Goal: Information Seeking & Learning: Learn about a topic

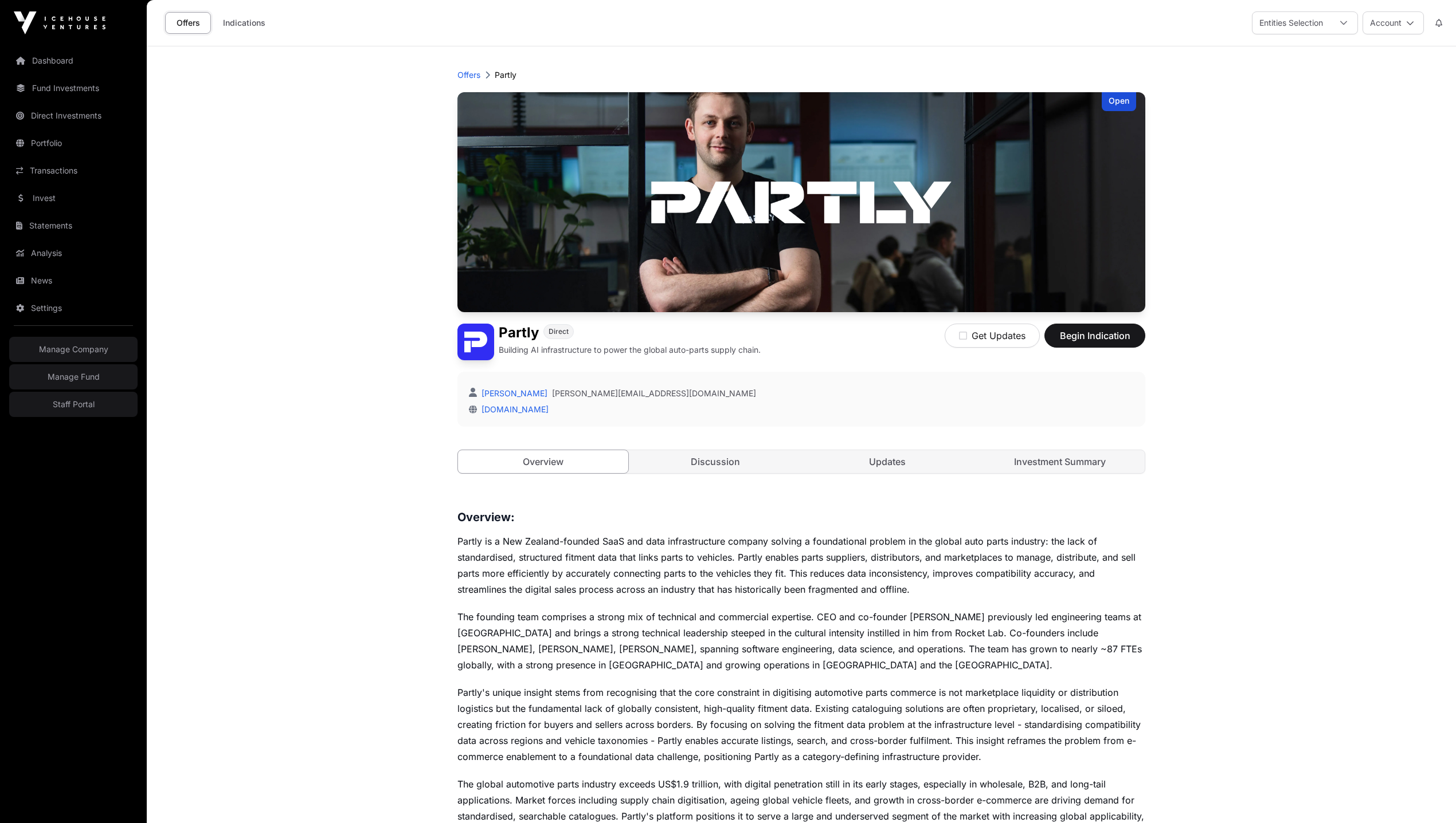
scroll to position [466, 0]
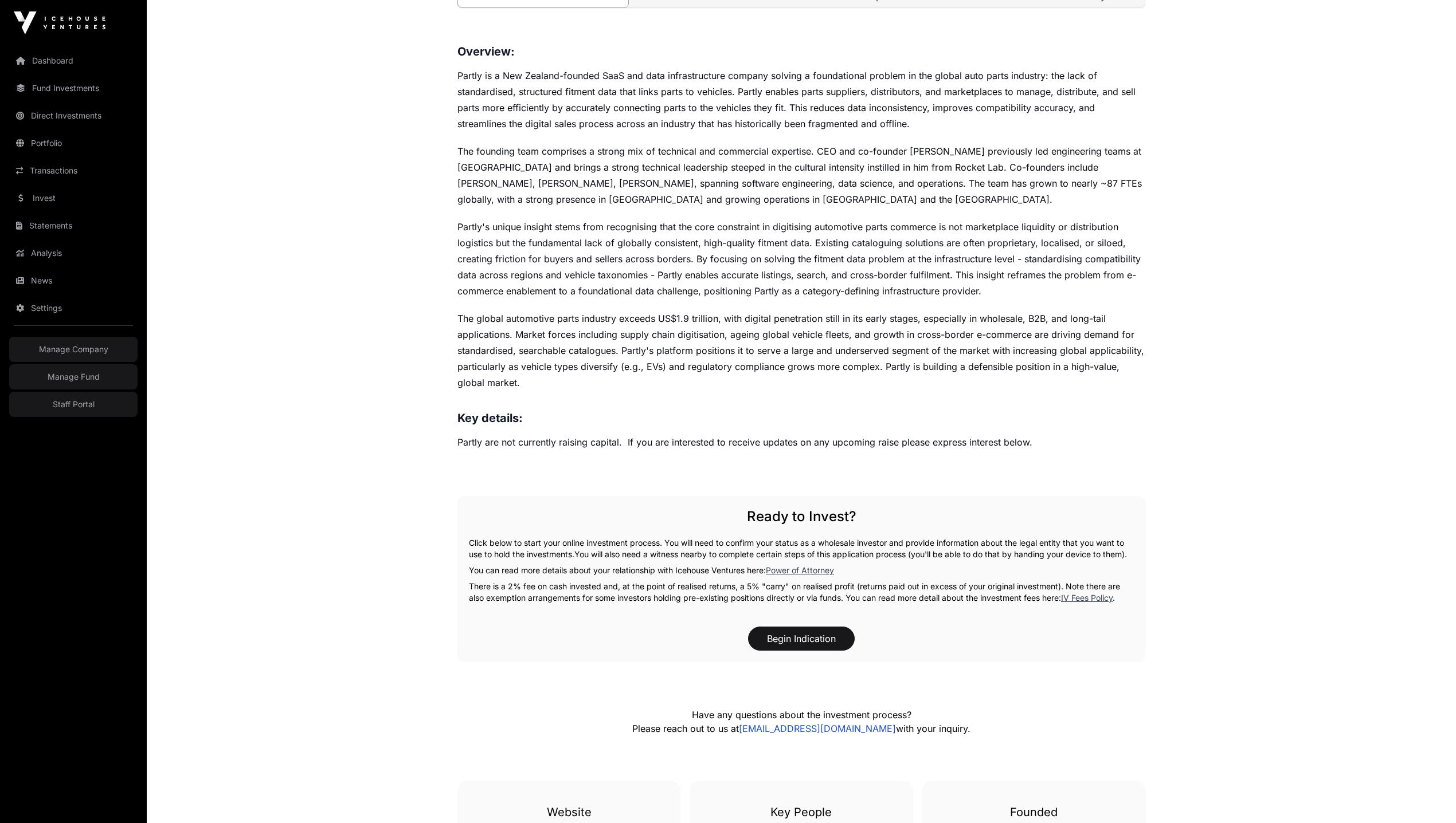
click at [650, 444] on p "Partly are not currently raising capital. If you are interested to receive upda…" at bounding box center [800, 442] width 687 height 16
click at [651, 444] on p "Partly are not currently raising capital. If you are interested to receive upda…" at bounding box center [800, 442] width 687 height 16
click at [653, 445] on p "Partly are not currently raising capital. If you are interested to receive upda…" at bounding box center [800, 442] width 687 height 16
click at [659, 450] on p "Partly are not currently raising capital. If you are interested to receive upda…" at bounding box center [800, 442] width 687 height 16
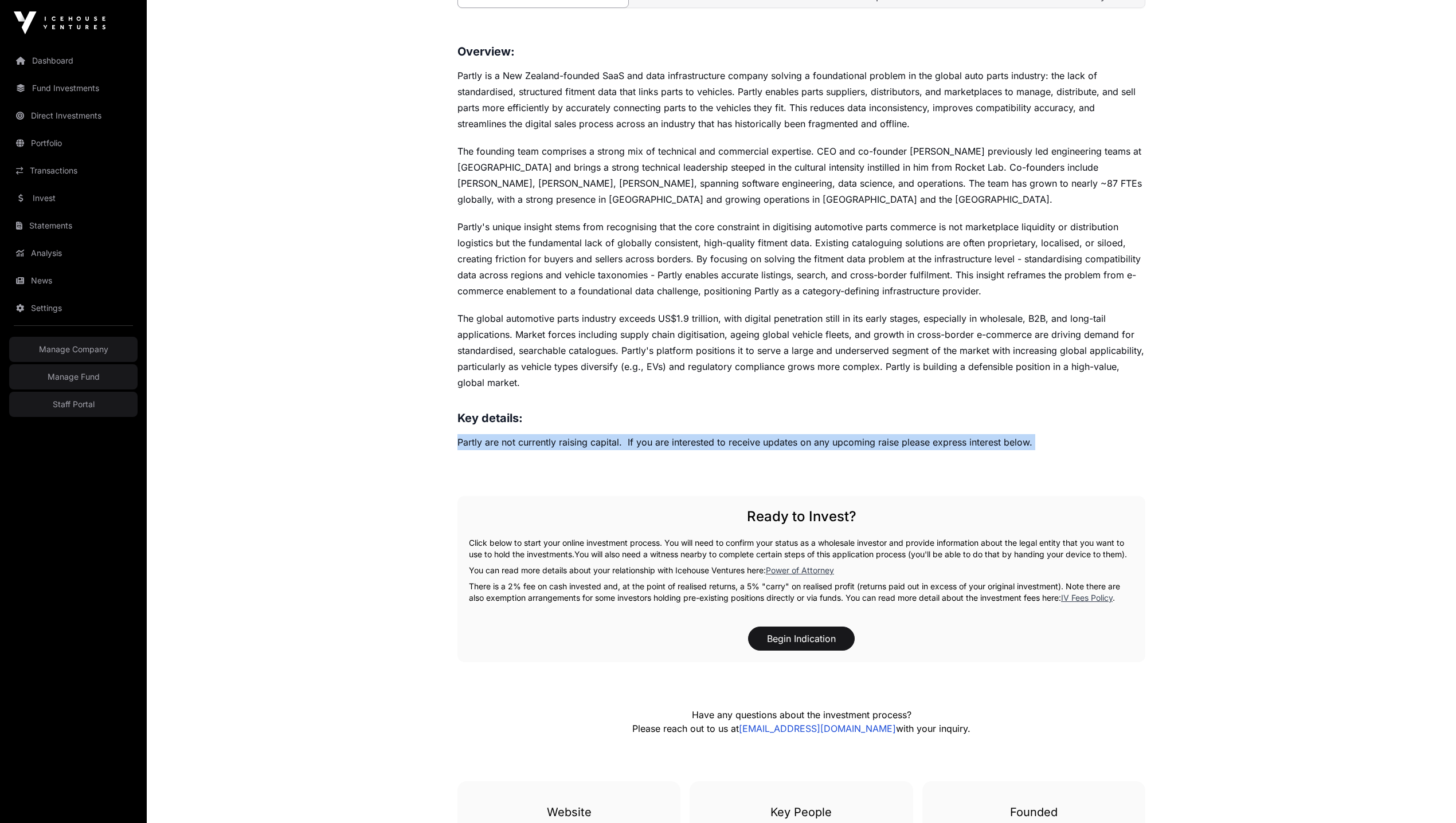
click at [659, 450] on p "Partly are not currently raising capital. If you are interested to receive upda…" at bounding box center [800, 442] width 687 height 16
copy p "Partly are not currently raising capital. If you are interested to receive upda…"
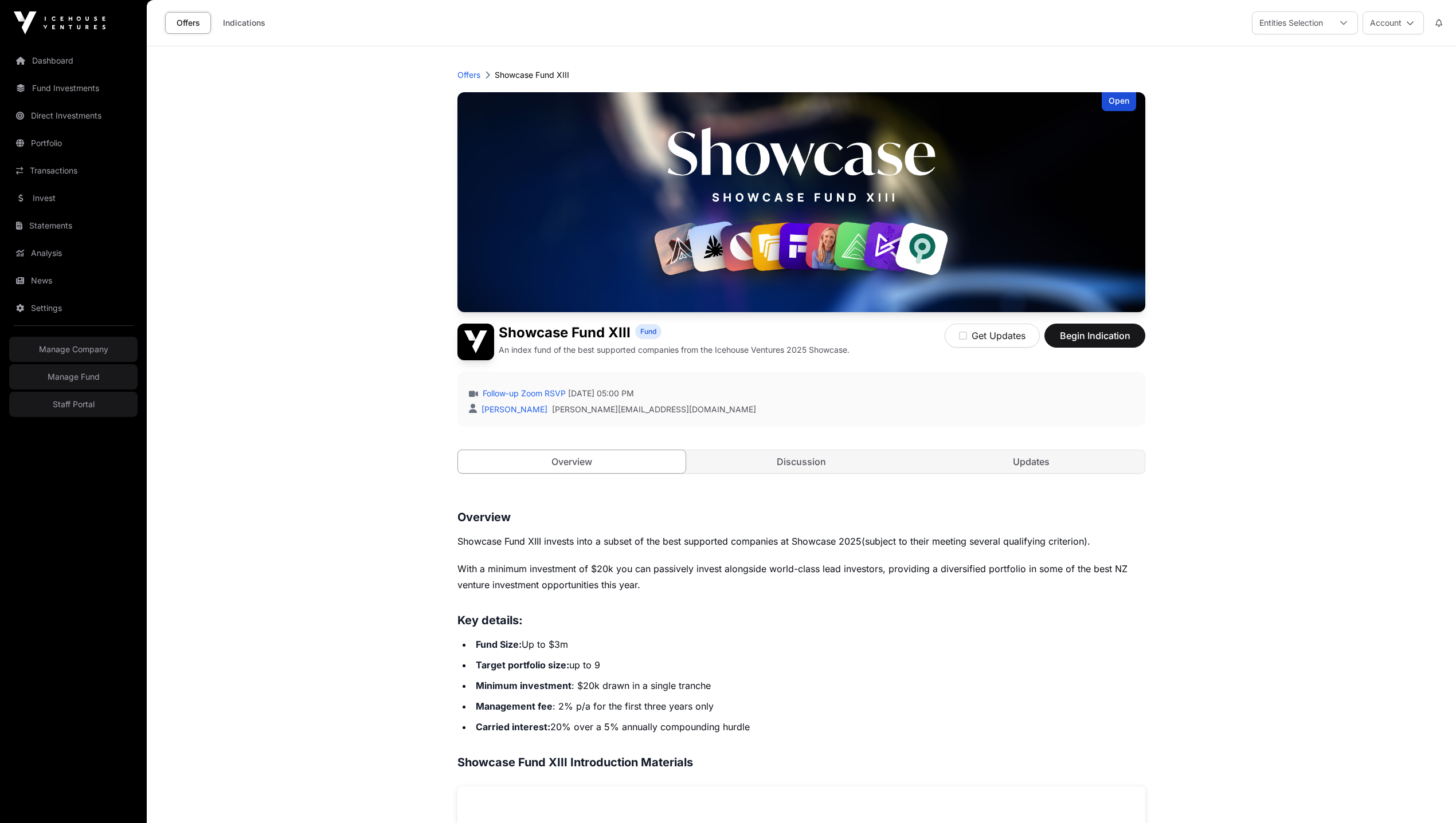
drag, startPoint x: 1305, startPoint y: 334, endPoint x: 1290, endPoint y: 327, distance: 16.6
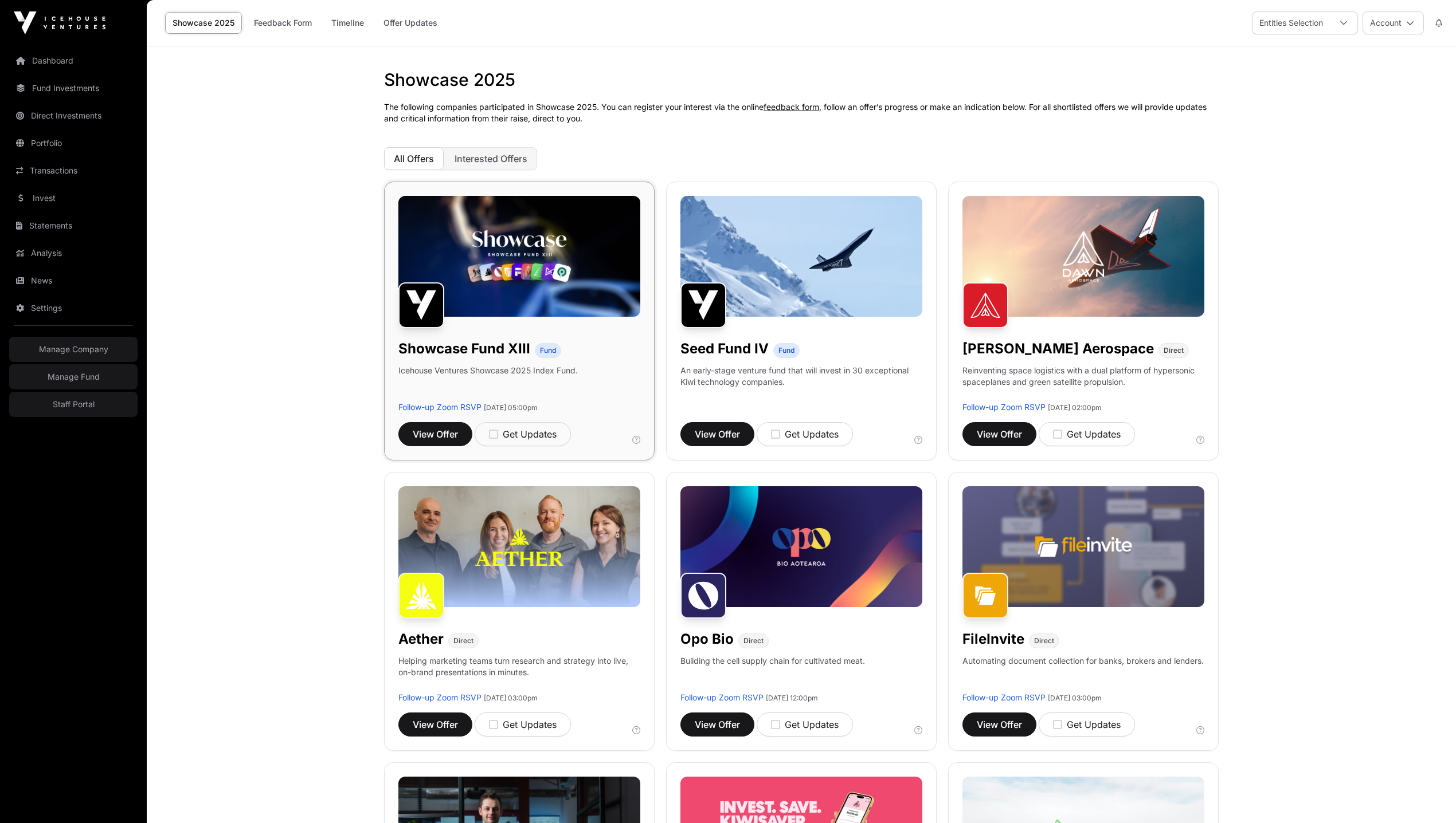
scroll to position [324, 0]
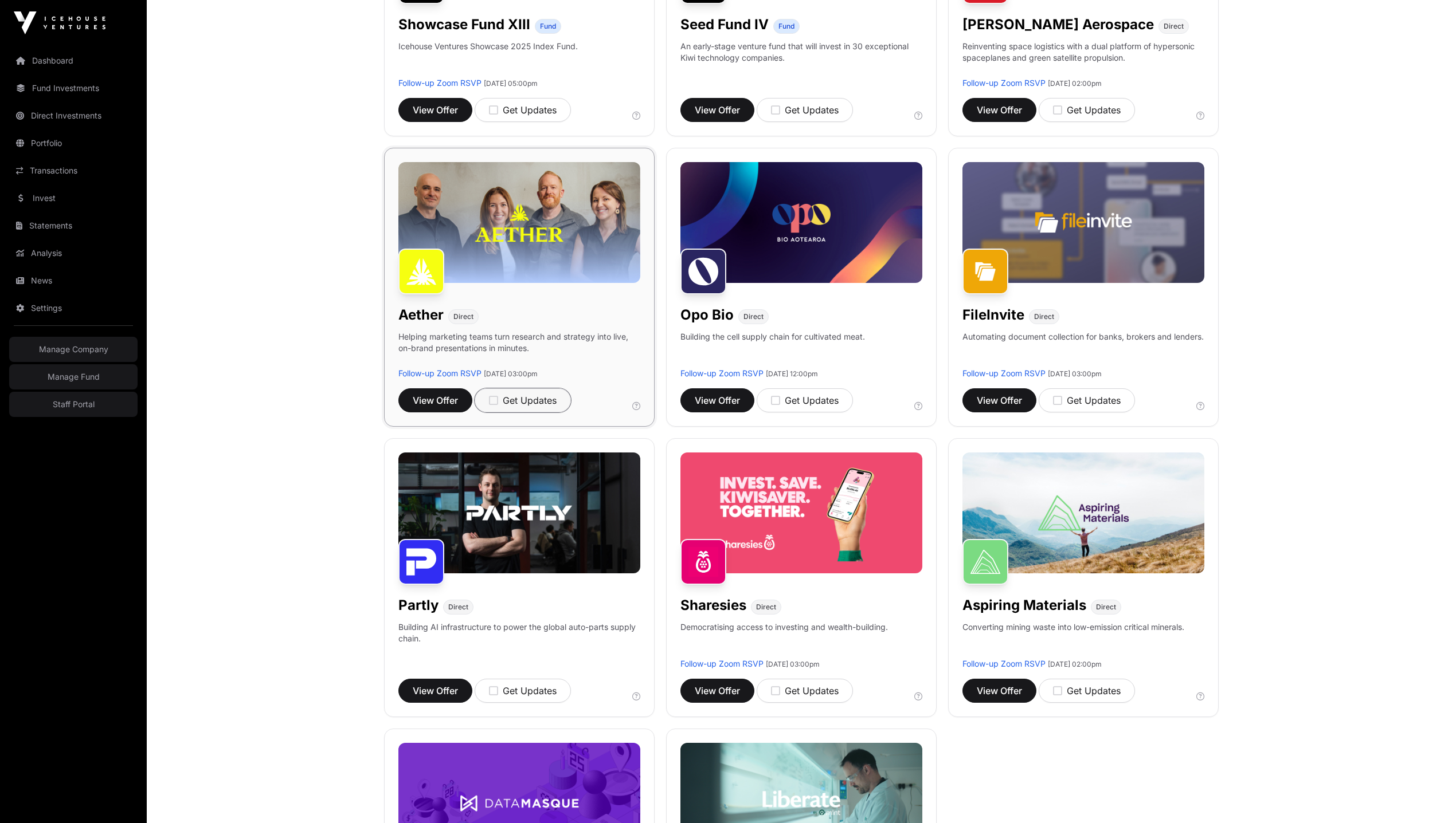
click at [515, 401] on div "Get Updates" at bounding box center [523, 400] width 68 height 14
click at [268, 391] on main "Showcase 2025 The following companies participated in Showcase 2025. You can re…" at bounding box center [801, 523] width 1309 height 1601
click at [527, 404] on div "Updates on" at bounding box center [521, 400] width 63 height 14
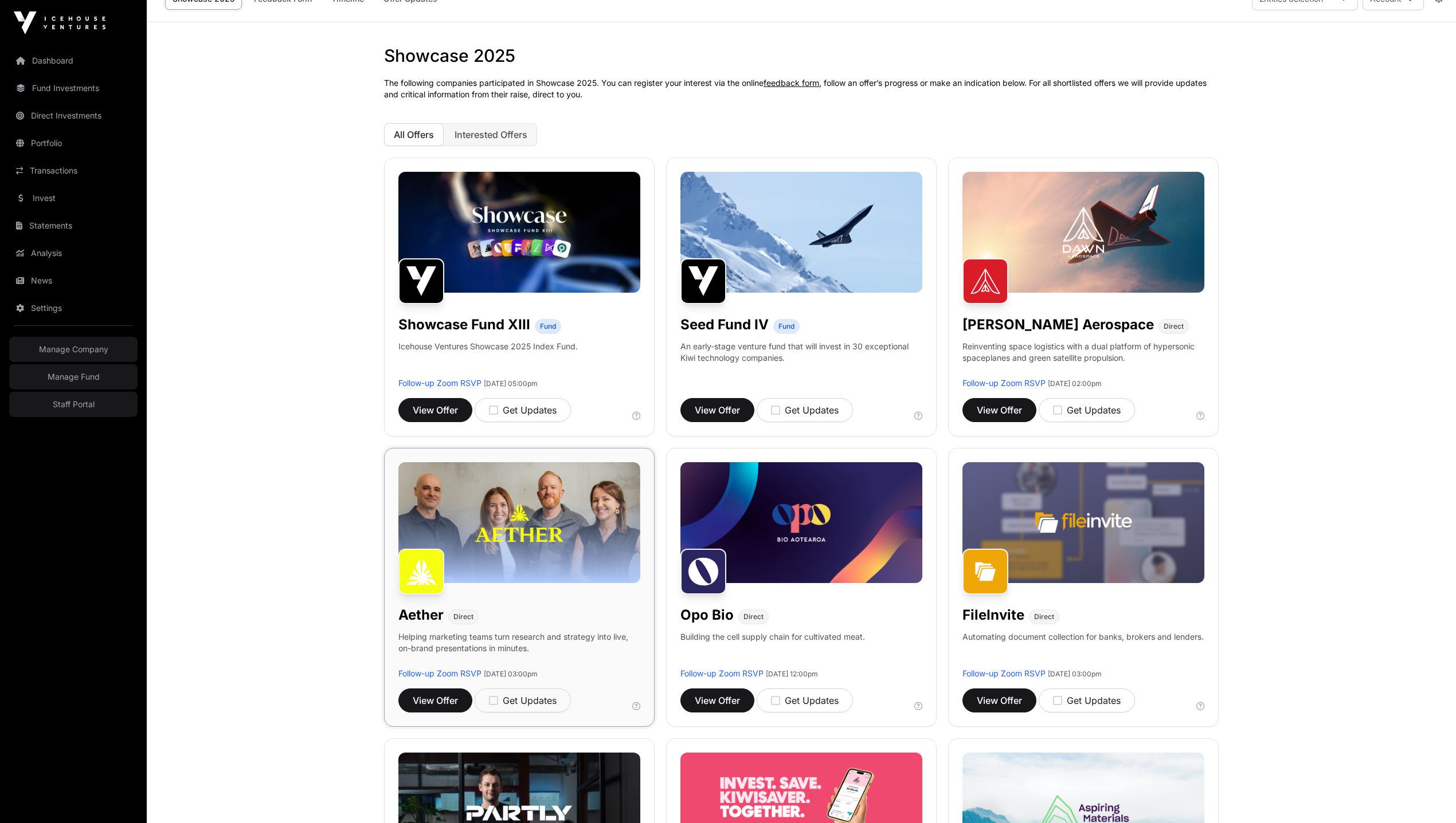
scroll to position [0, 0]
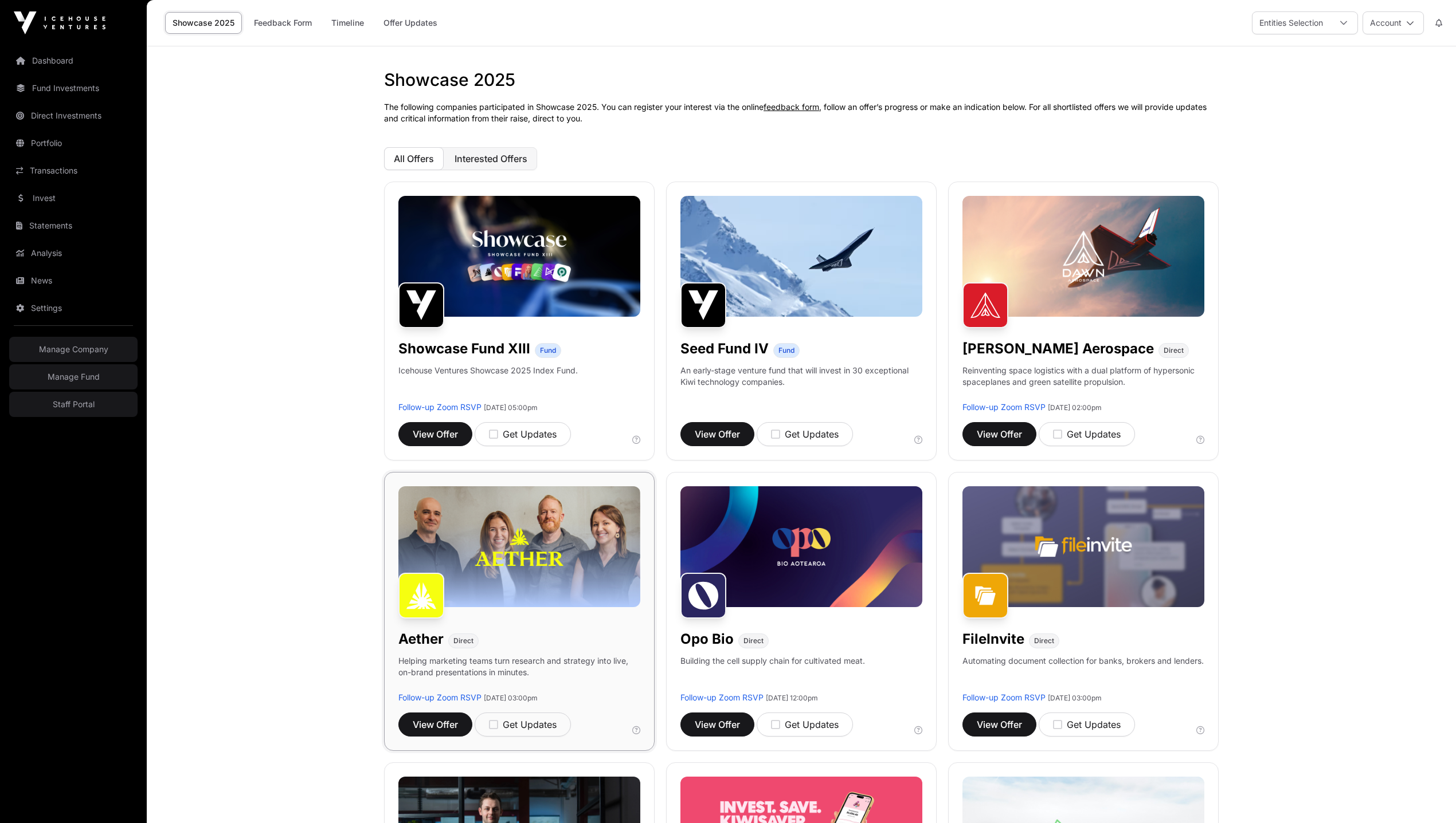
click at [512, 156] on span "Interested Offers" at bounding box center [491, 159] width 73 height 12
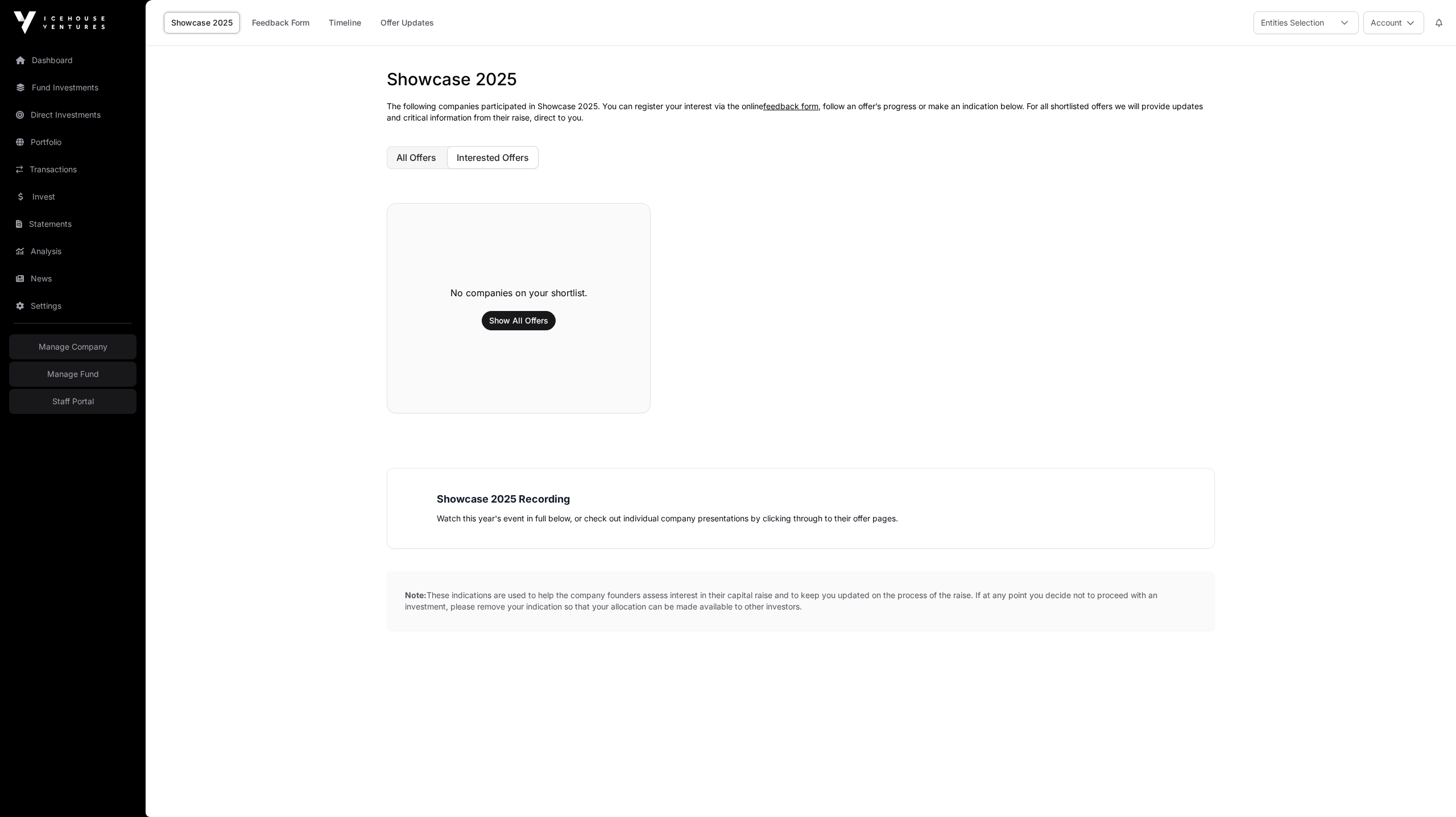
click at [428, 154] on span "All Offers" at bounding box center [416, 158] width 40 height 12
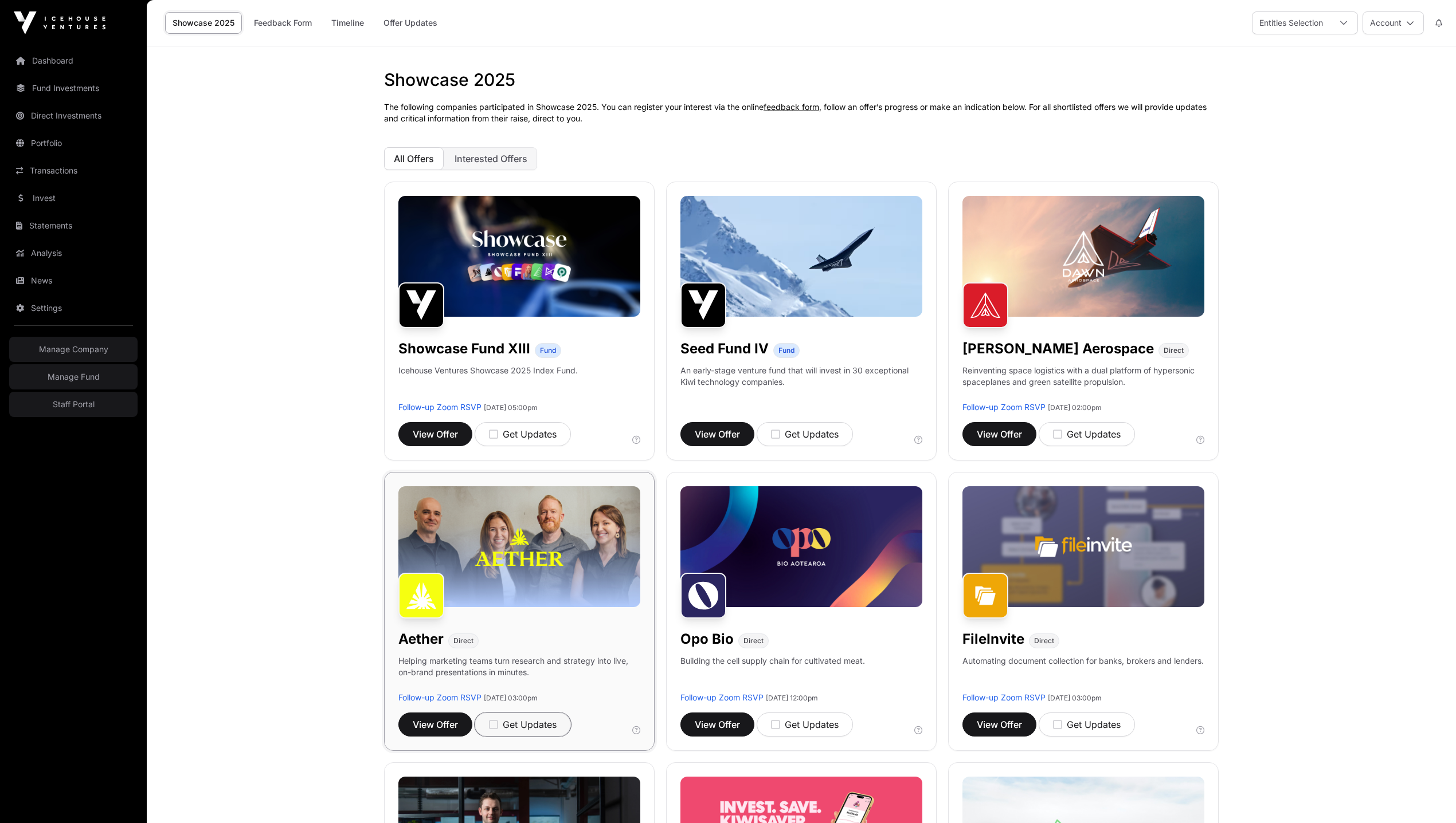
click at [529, 722] on div "Get Updates" at bounding box center [523, 725] width 68 height 14
click at [488, 151] on button "Interested Offers" at bounding box center [490, 158] width 92 height 23
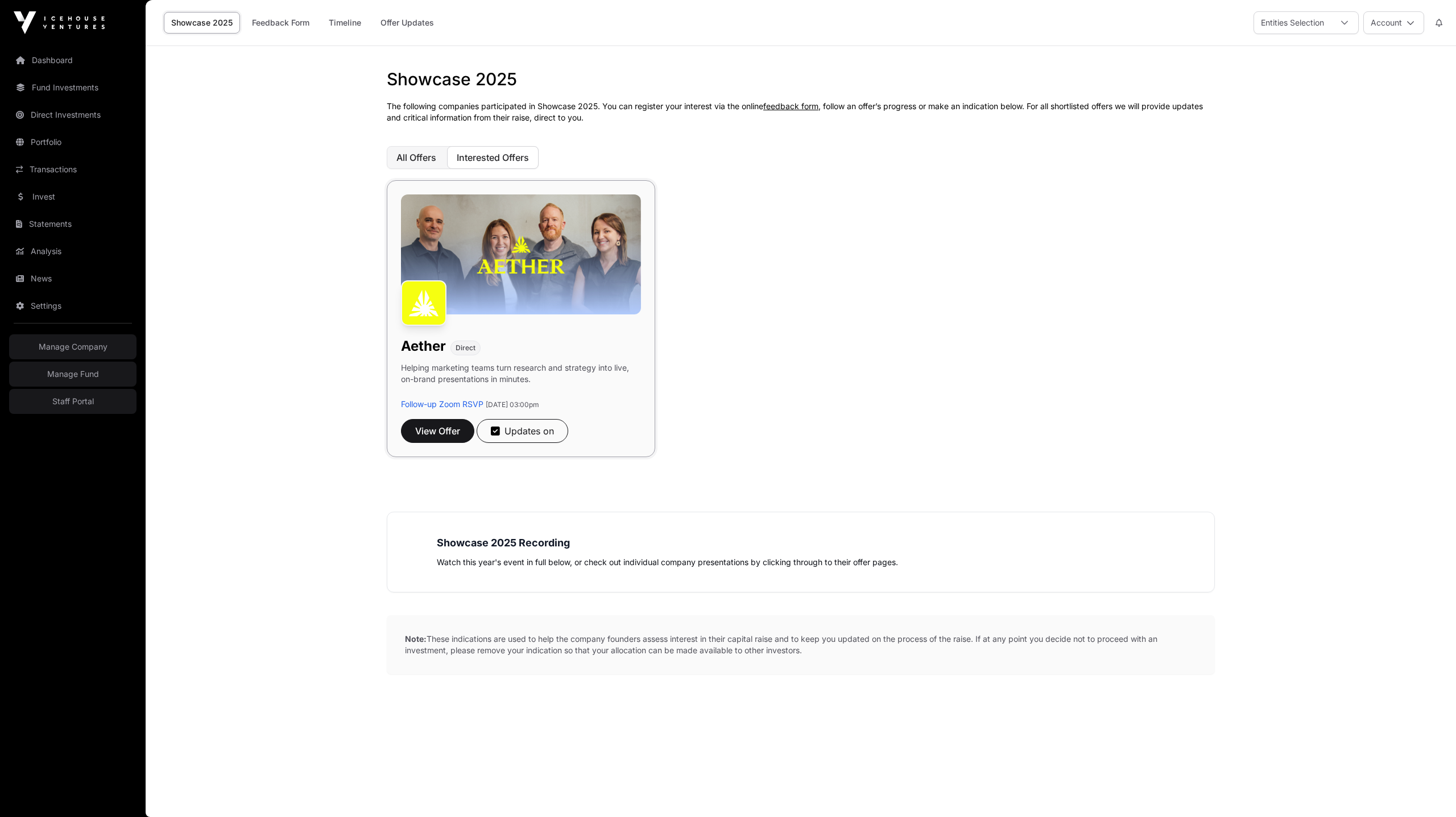
click at [422, 158] on span "All Offers" at bounding box center [416, 158] width 40 height 12
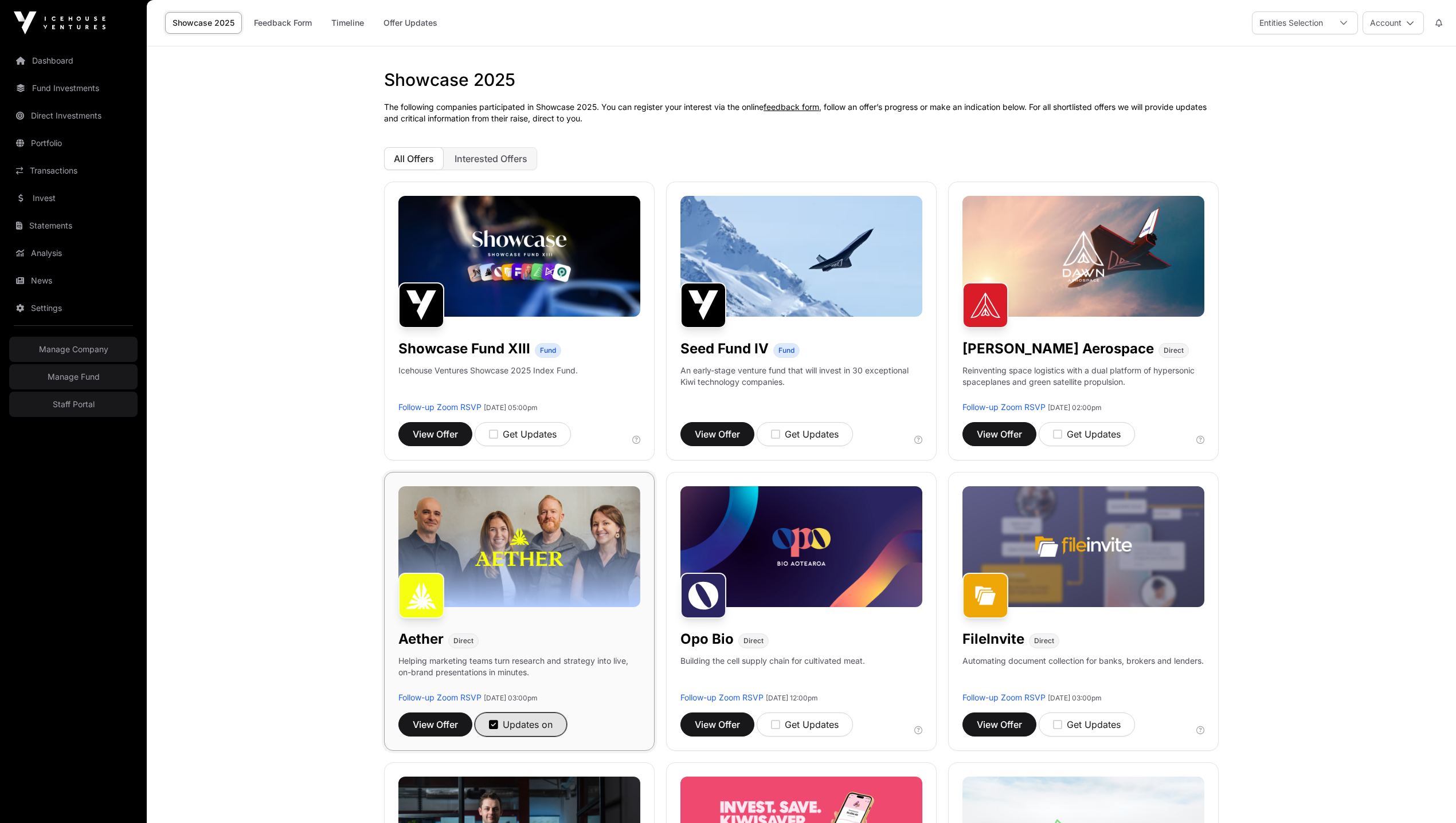
click at [525, 733] on button "Updates on" at bounding box center [521, 725] width 92 height 24
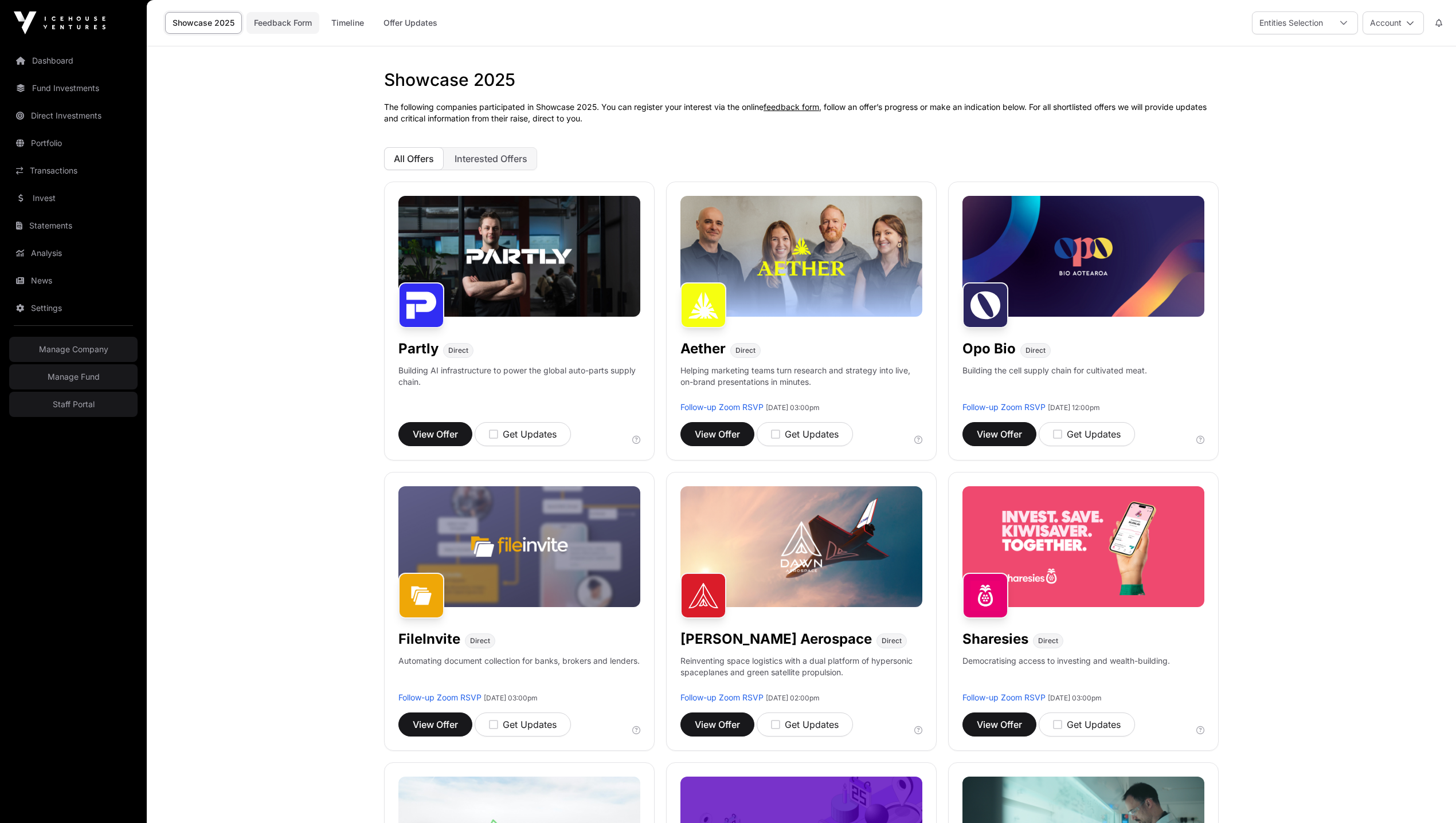
click at [295, 22] on link "Feedback Form" at bounding box center [283, 22] width 73 height 21
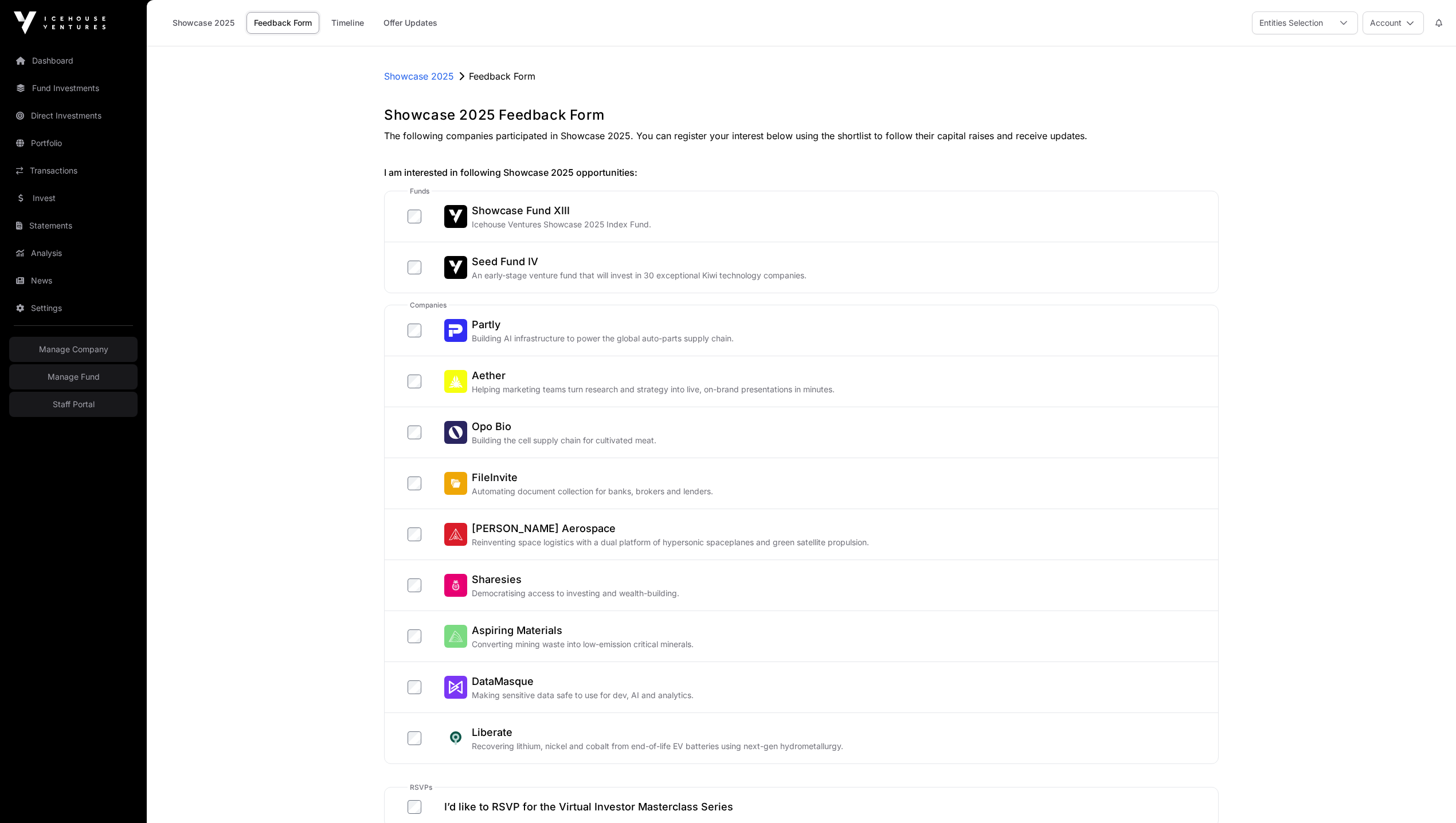
scroll to position [117, 0]
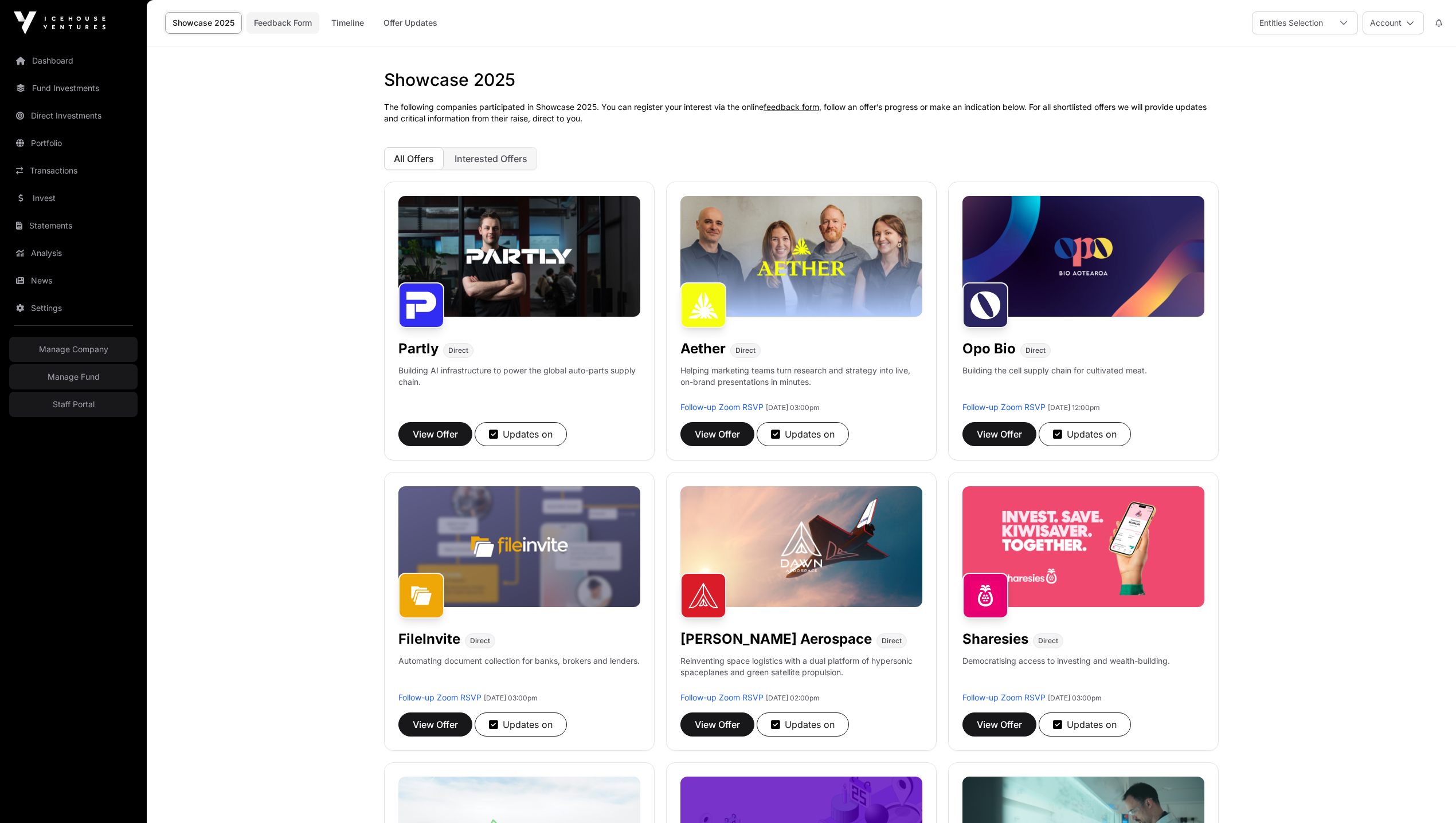
click at [279, 24] on link "Feedback Form" at bounding box center [283, 22] width 73 height 21
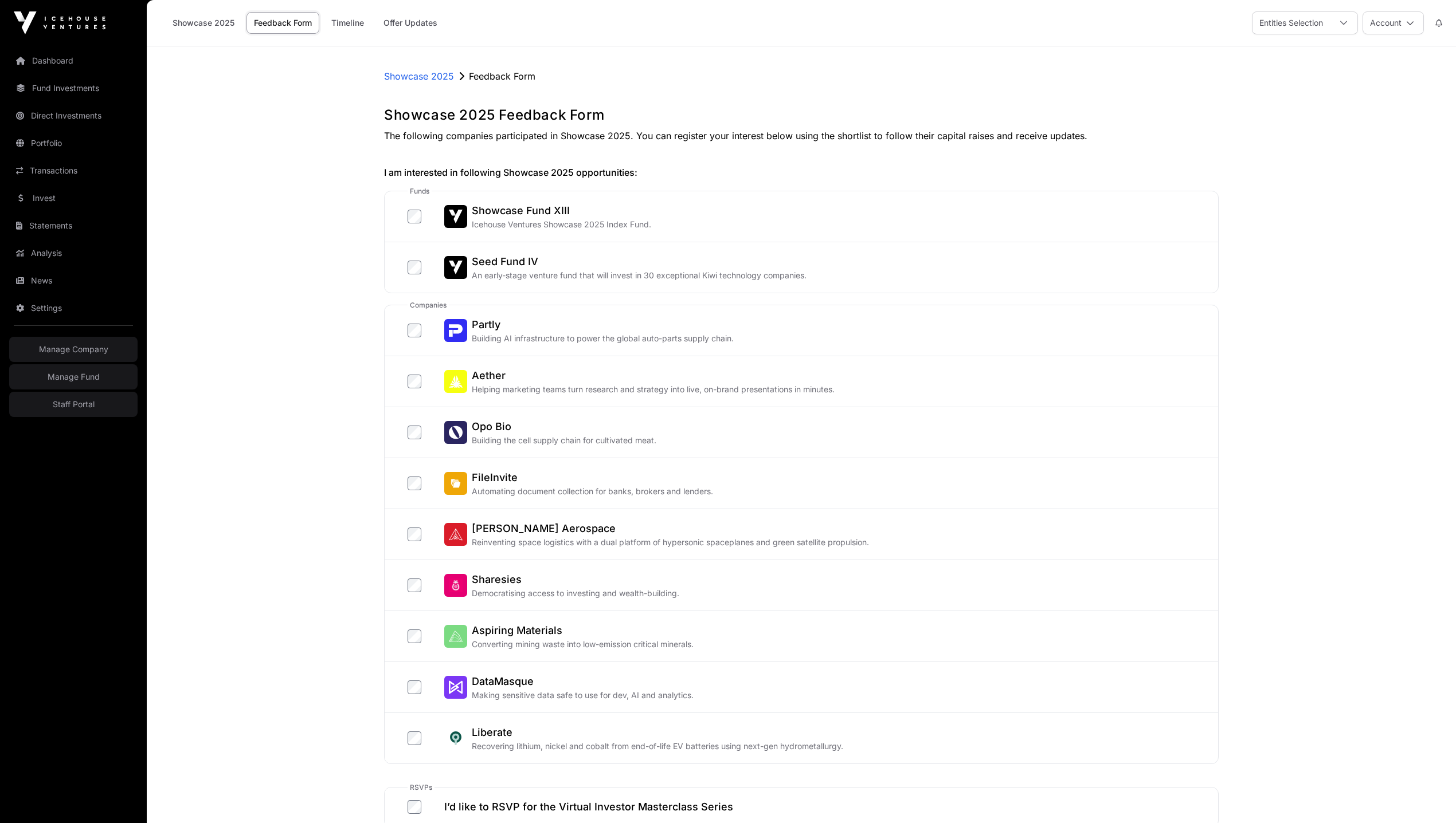
click at [362, 142] on div "Showcase 2025 Feedback Form Showcase 2025 Feedback Form The following companies…" at bounding box center [801, 563] width 880 height 988
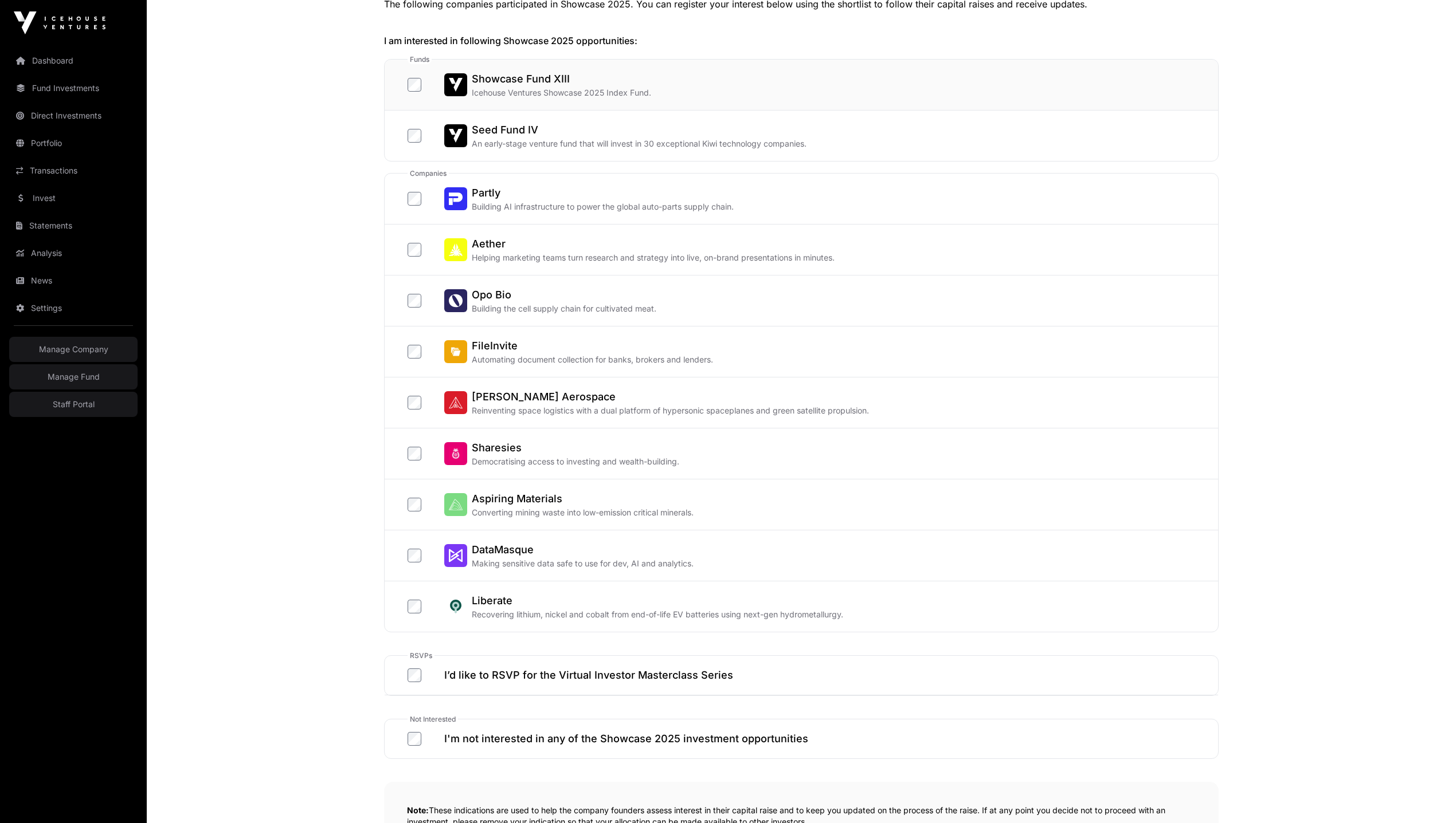
scroll to position [138, 0]
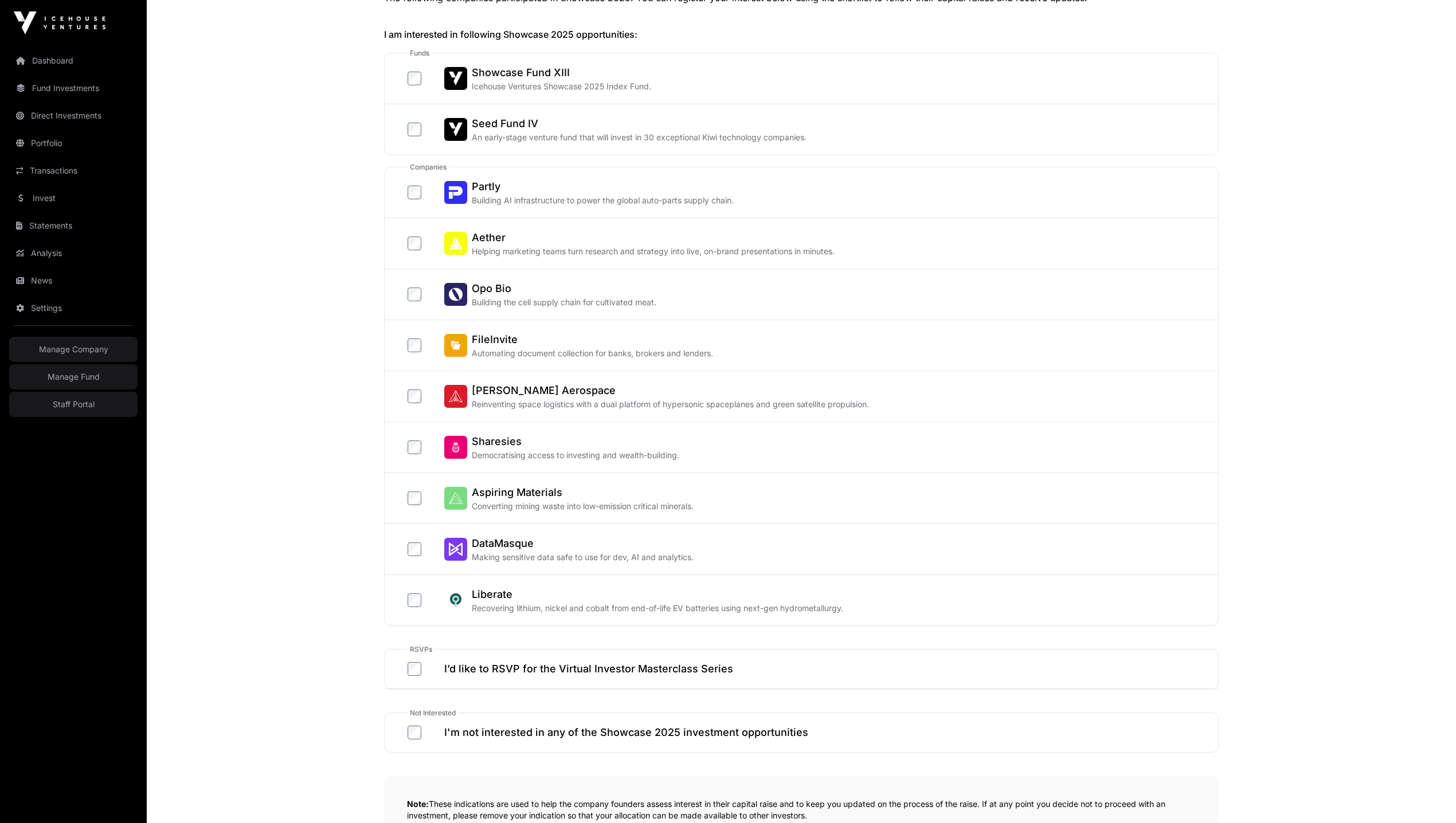
drag, startPoint x: 746, startPoint y: 669, endPoint x: 556, endPoint y: 667, distance: 190.0
click at [556, 667] on label "I’d like to RSVP for the Virtual Investor Masterclass Series" at bounding box center [673, 669] width 532 height 16
copy h2 "Virtual Investor Masterclass Series"
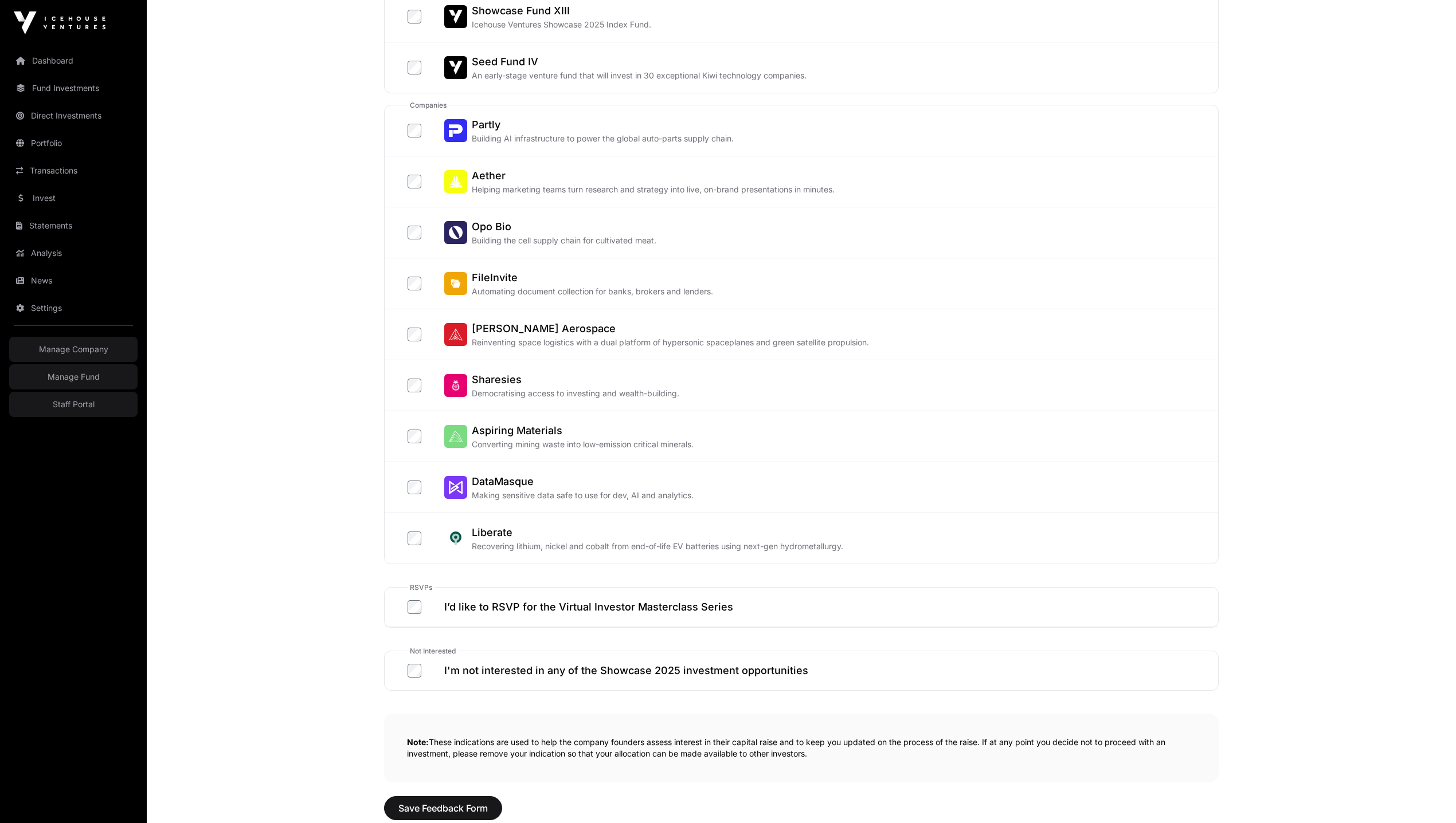
scroll to position [128, 0]
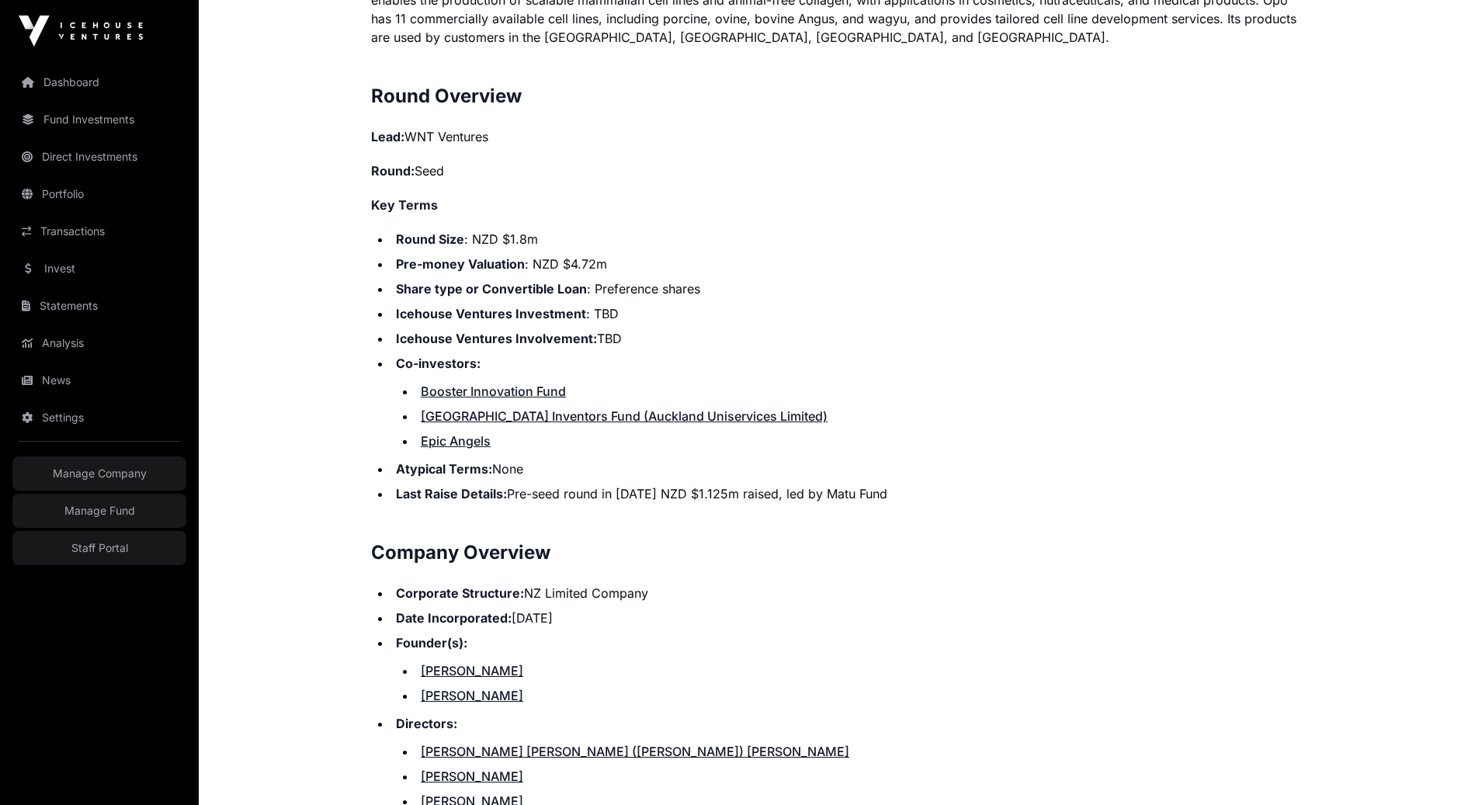
scroll to position [1216, 0]
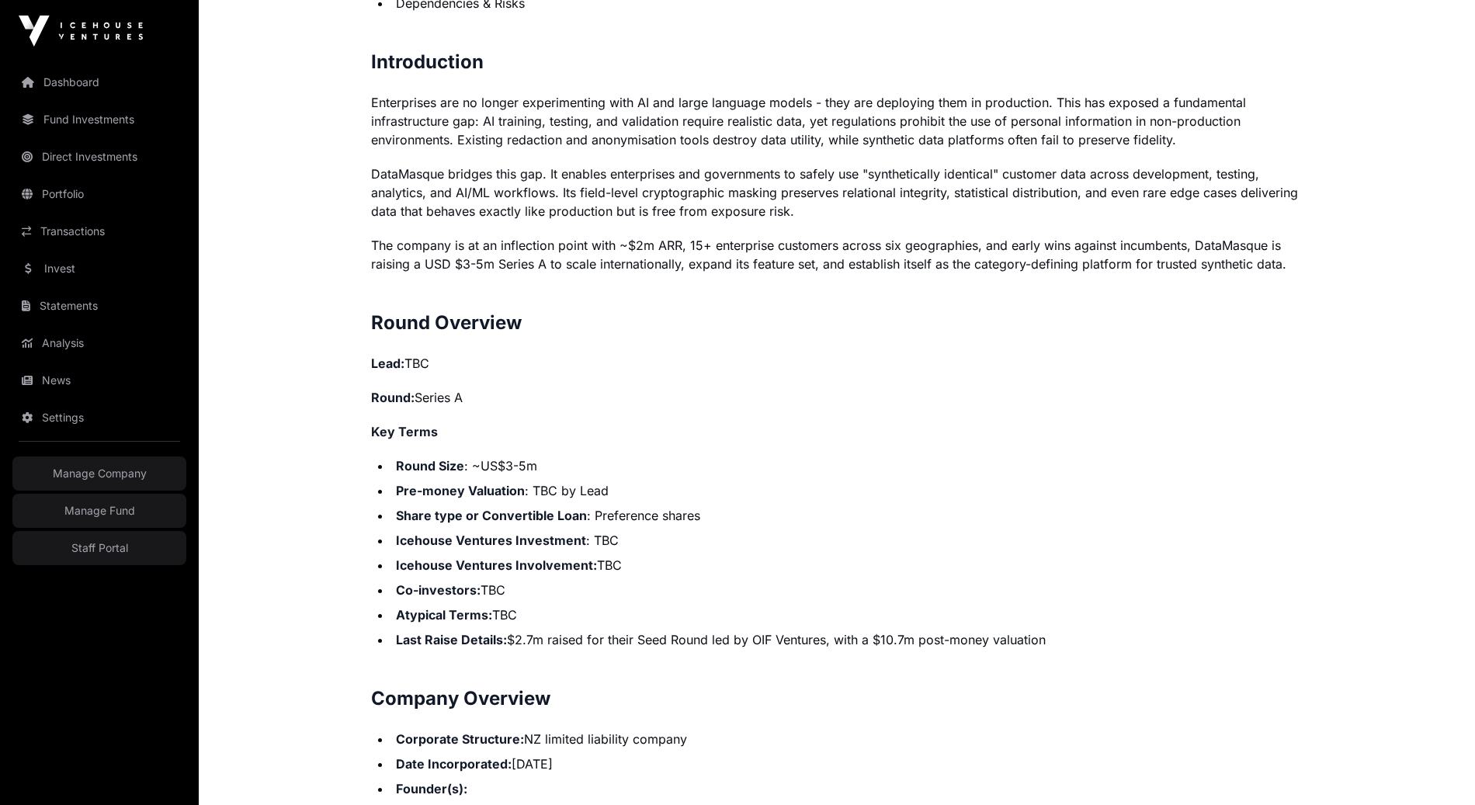
scroll to position [1264, 0]
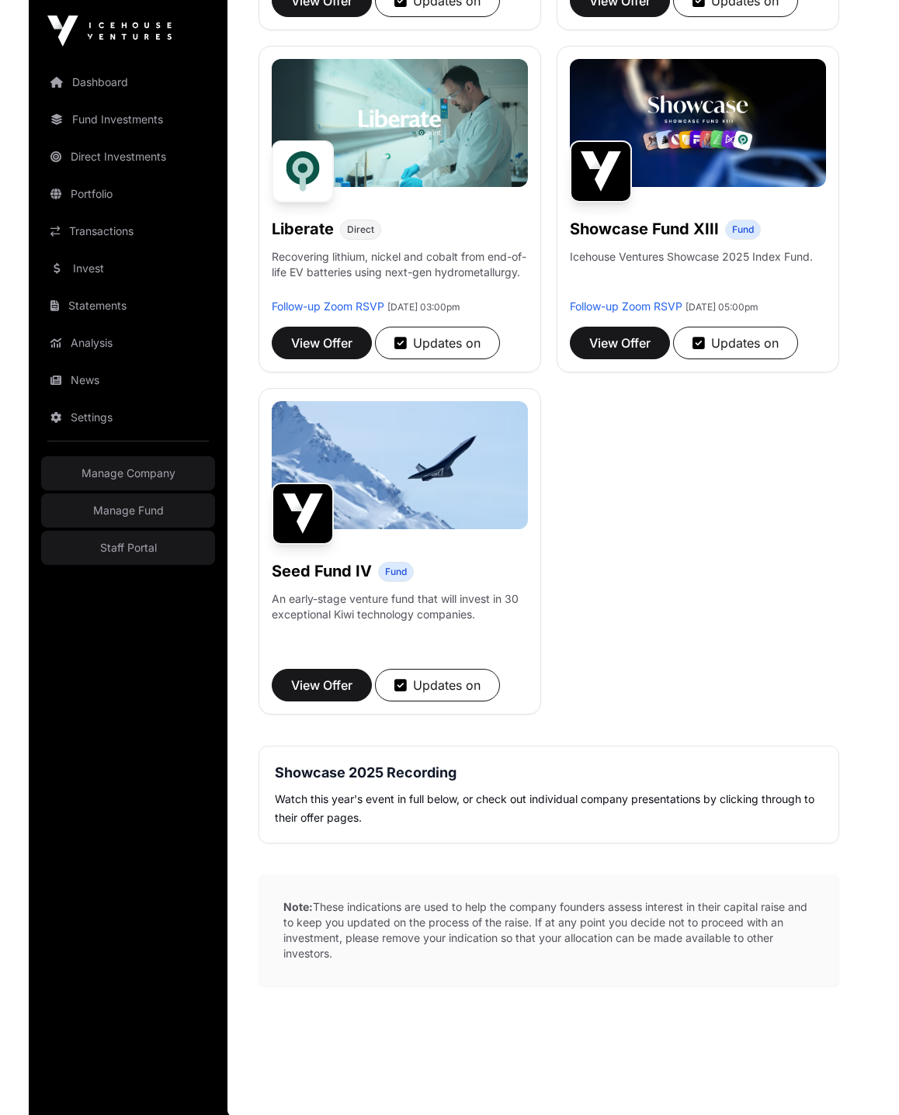
scroll to position [1602, 0]
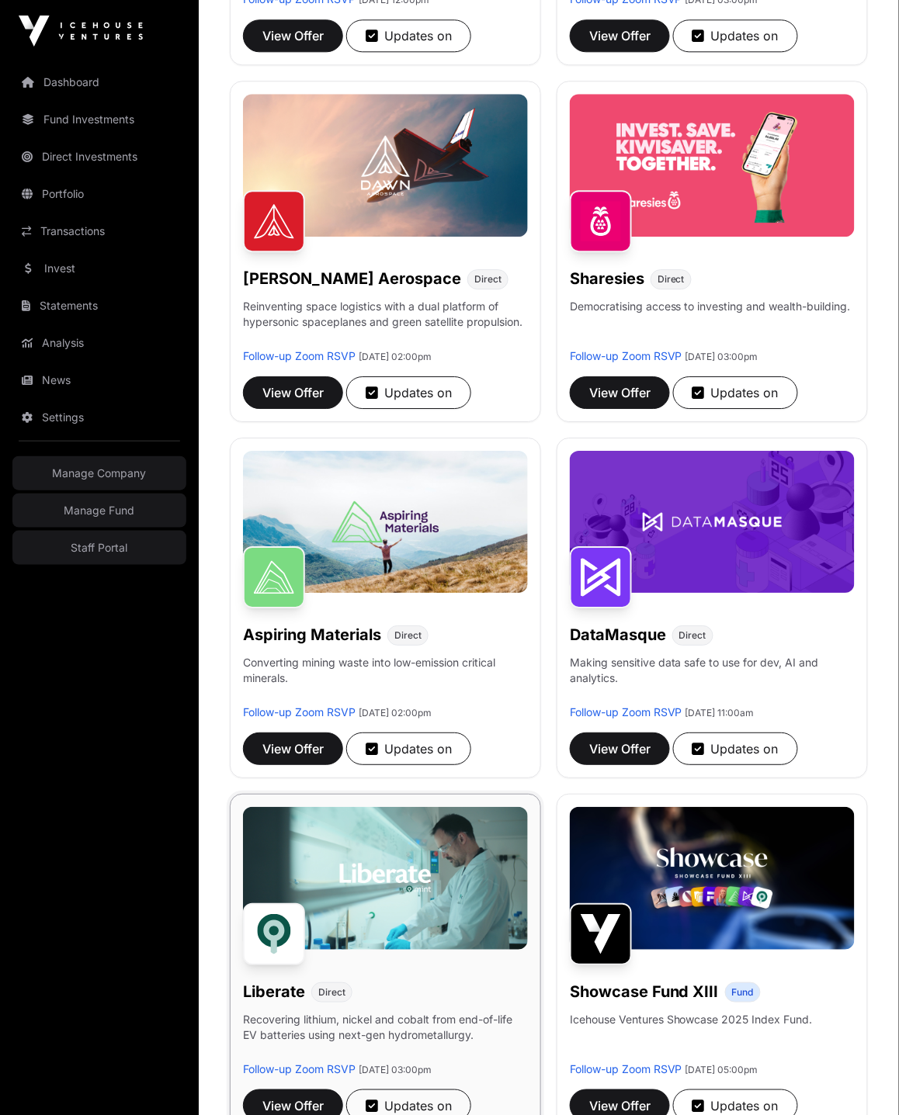
scroll to position [632, 0]
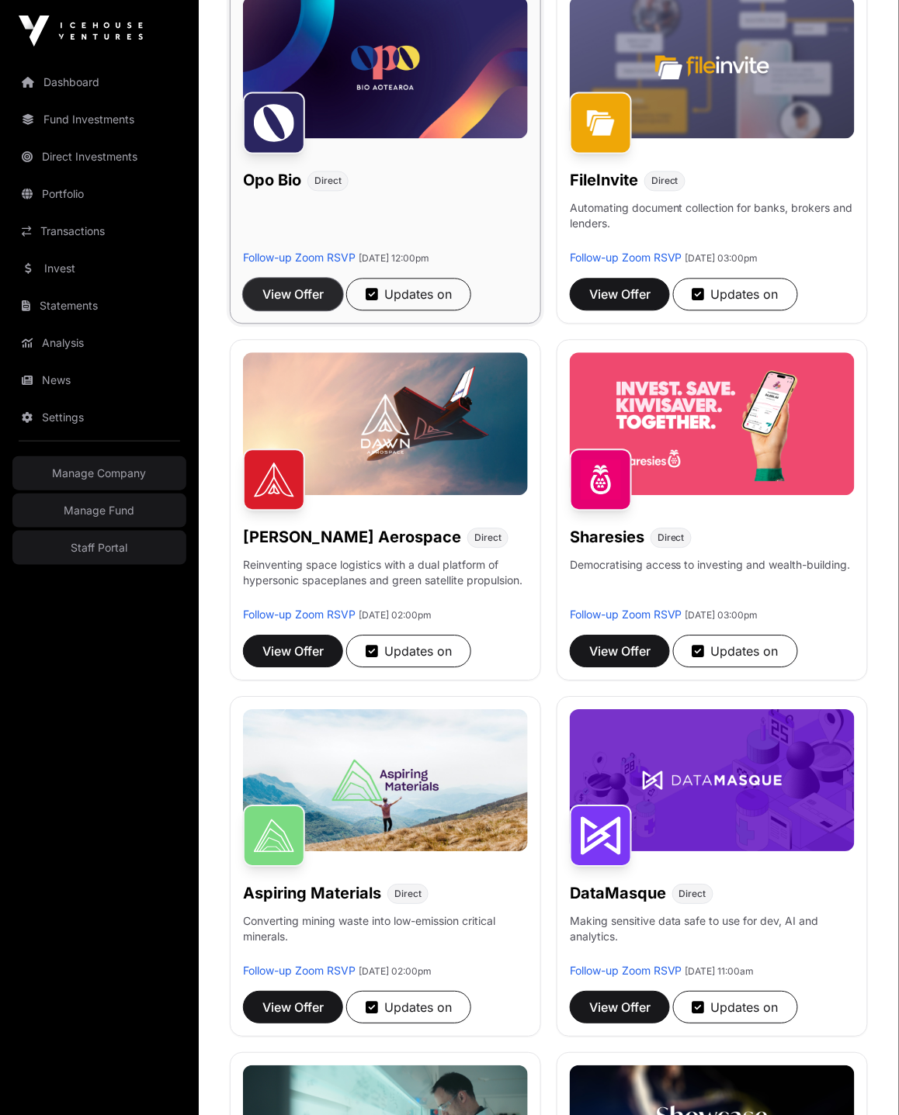
click at [324, 300] on span "View Offer" at bounding box center [292, 295] width 61 height 19
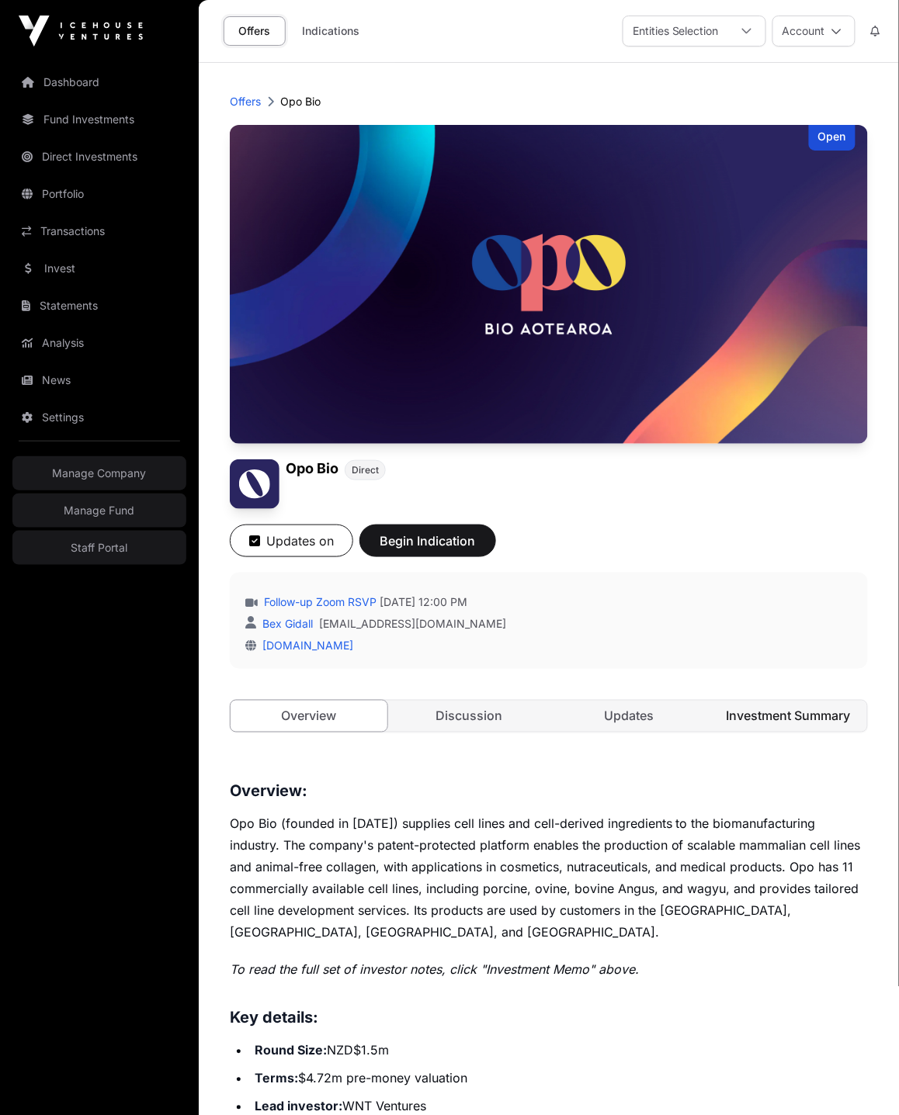
click at [768, 716] on link "Investment Summary" at bounding box center [788, 716] width 157 height 31
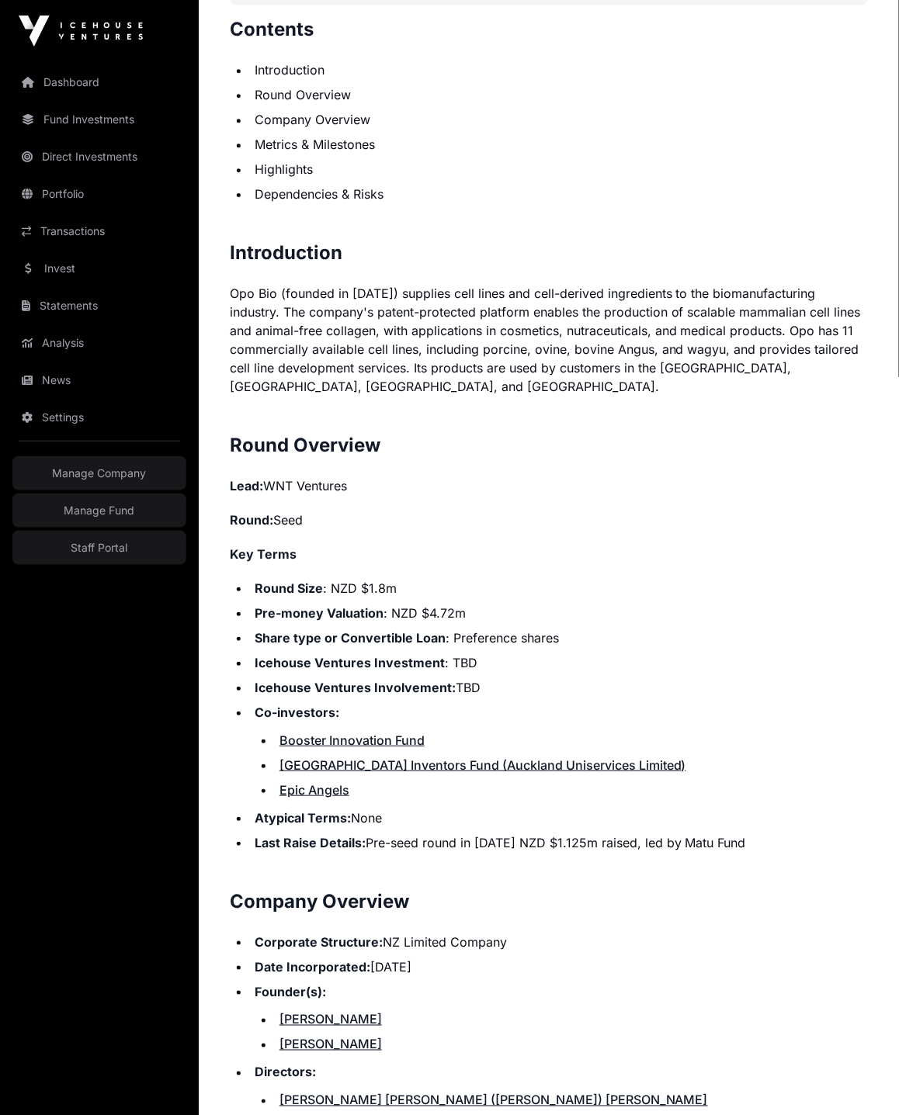
scroll to position [1010, 0]
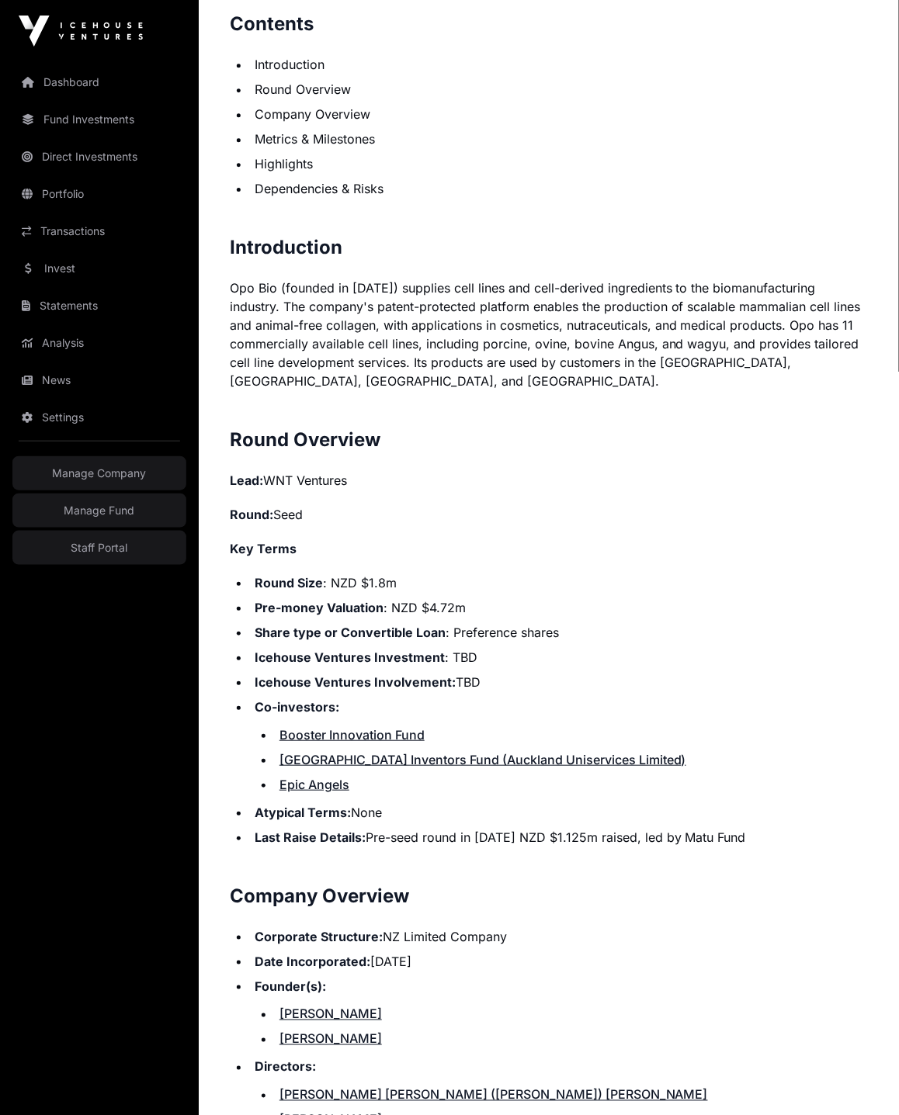
click at [437, 388] on p "Opo Bio (founded in 2022) supplies cell lines and cell-derived ingredients to t…" at bounding box center [549, 335] width 638 height 112
